Goal: Find contact information: Find contact information

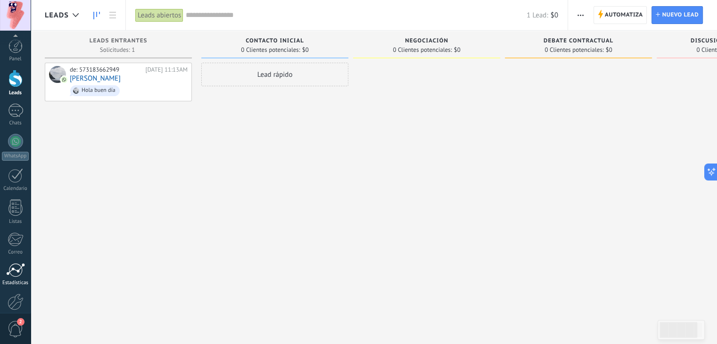
scroll to position [48, 0]
click at [14, 256] on div at bounding box center [16, 254] width 16 height 17
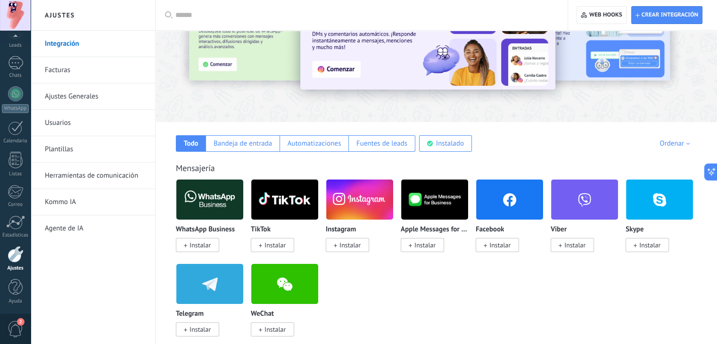
scroll to position [62, 0]
click at [451, 140] on div "Instalado" at bounding box center [450, 143] width 28 height 9
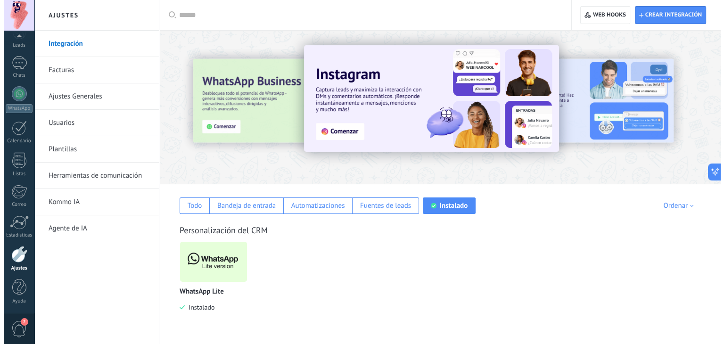
scroll to position [0, 0]
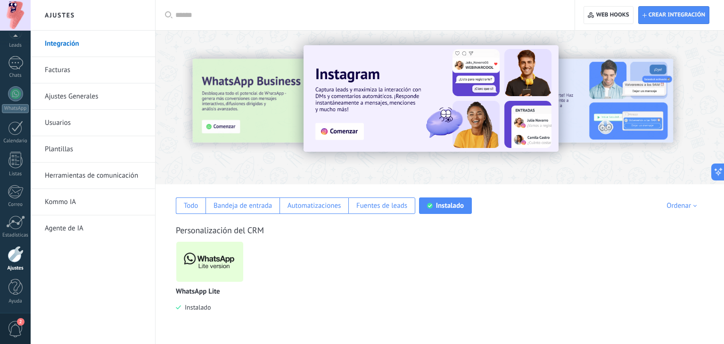
click at [194, 255] on img at bounding box center [209, 262] width 67 height 46
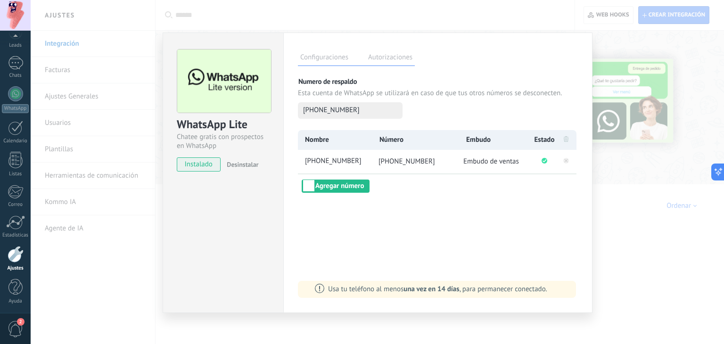
drag, startPoint x: 440, startPoint y: 159, endPoint x: 390, endPoint y: 166, distance: 50.5
click at [390, 166] on li "[PHONE_NUMBER]" at bounding box center [416, 162] width 88 height 24
copy span "[PHONE_NUMBER]"
